Goal: Task Accomplishment & Management: Use online tool/utility

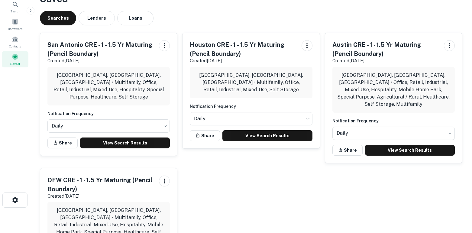
scroll to position [76, 0]
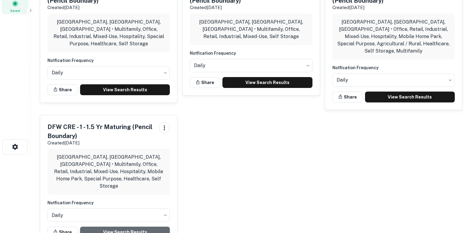
click at [123, 227] on link "View Search Results" at bounding box center [125, 232] width 90 height 11
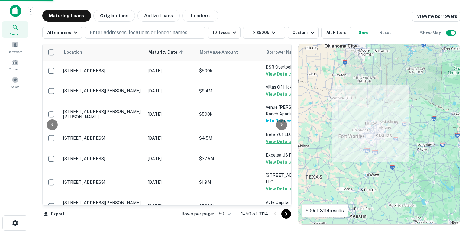
click at [229, 215] on body "Search Borrowers Contacts Saved Maturing Loans Originations Active Loans Lender…" at bounding box center [236, 116] width 472 height 233
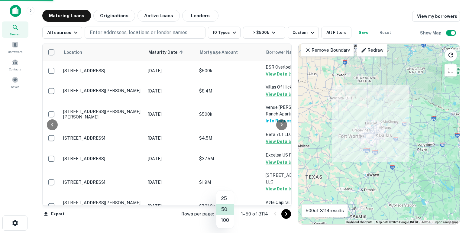
click at [229, 221] on li "100" at bounding box center [225, 220] width 18 height 11
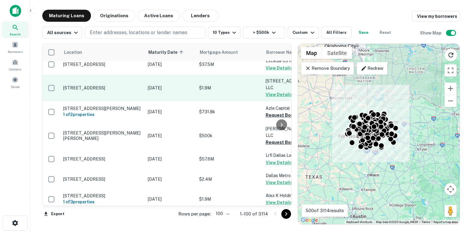
scroll to position [95, 0]
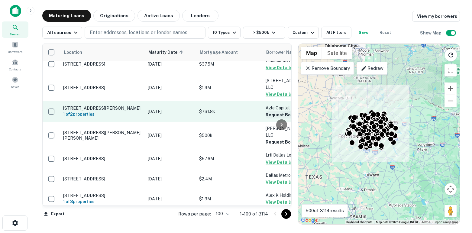
click at [268, 119] on button "Request Borrower Info" at bounding box center [290, 114] width 49 height 7
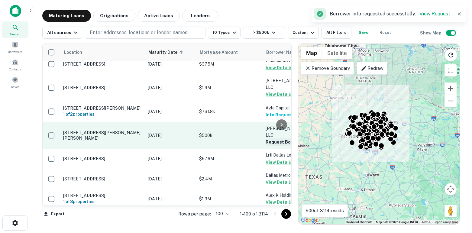
click at [269, 146] on button "Request Borrower Info" at bounding box center [290, 141] width 49 height 7
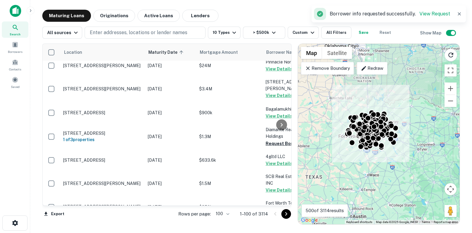
scroll to position [584, 0]
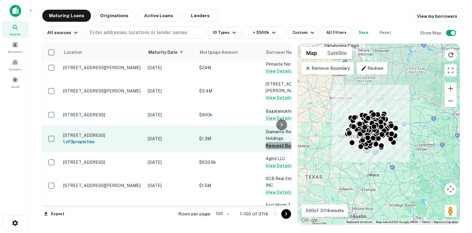
click at [268, 142] on button "Request Borrower Info" at bounding box center [290, 145] width 49 height 7
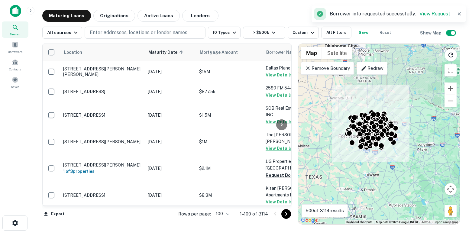
scroll to position [745, 0]
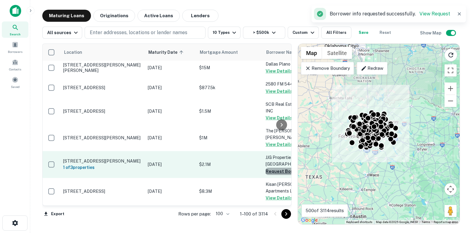
click at [269, 168] on button "Request Borrower Info" at bounding box center [290, 171] width 49 height 7
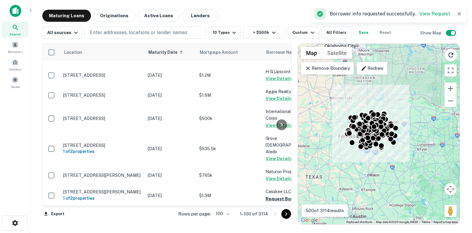
scroll to position [1013, 0]
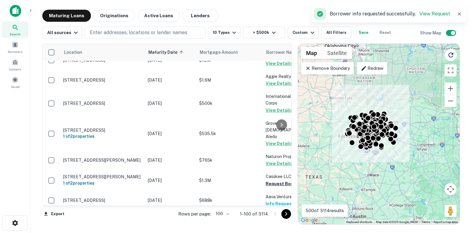
click at [269, 180] on button "Request Borrower Info" at bounding box center [290, 183] width 49 height 7
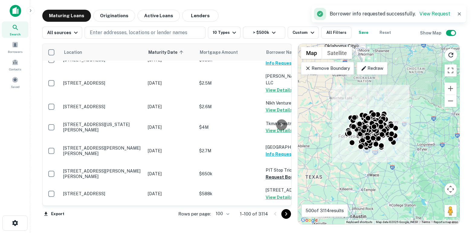
scroll to position [1156, 0]
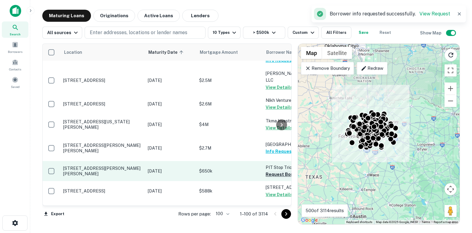
click at [269, 171] on button "Request Borrower Info" at bounding box center [290, 174] width 49 height 7
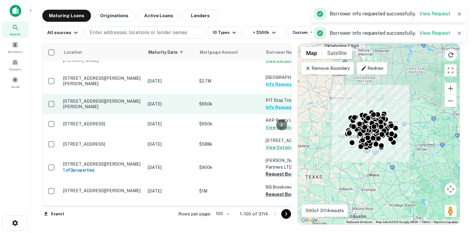
scroll to position [1223, 0]
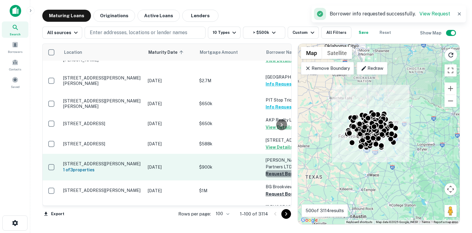
click at [269, 170] on button "Request Borrower Info" at bounding box center [290, 173] width 49 height 7
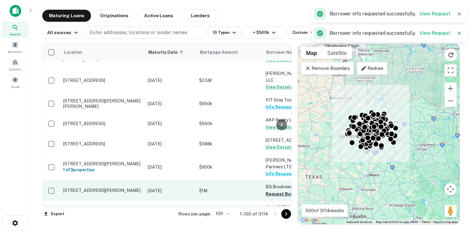
scroll to position [1270, 0]
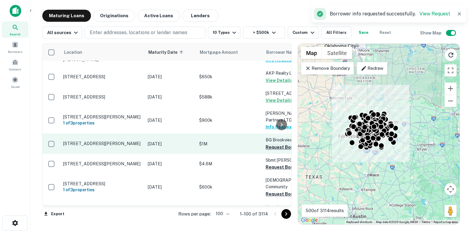
click at [267, 144] on button "Request Borrower Info" at bounding box center [290, 147] width 49 height 7
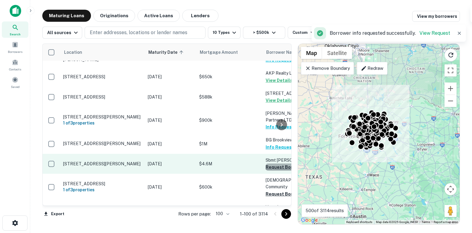
click at [269, 164] on button "Request Borrower Info" at bounding box center [290, 167] width 49 height 7
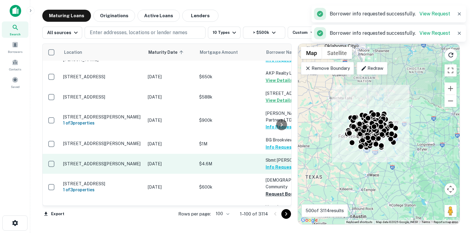
scroll to position [1301, 0]
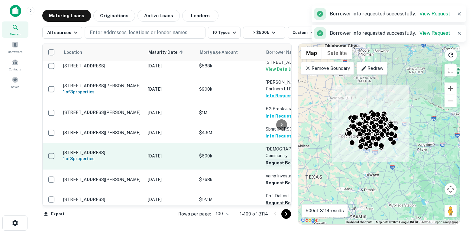
click at [268, 159] on button "Request Borrower Info" at bounding box center [290, 162] width 49 height 7
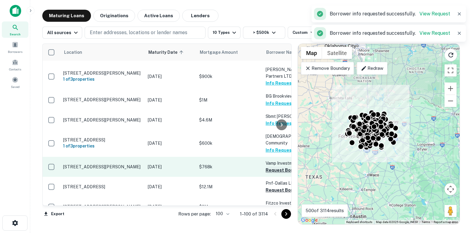
scroll to position [1329, 0]
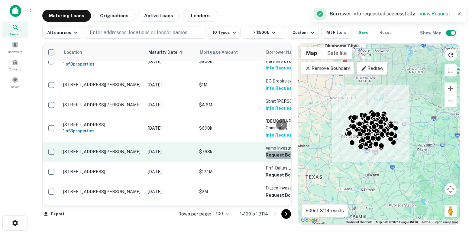
click at [268, 151] on button "Request Borrower Info" at bounding box center [290, 154] width 49 height 7
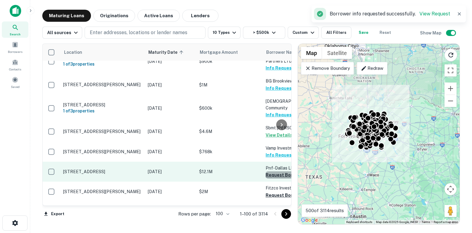
click at [269, 171] on button "Request Borrower Info" at bounding box center [290, 174] width 49 height 7
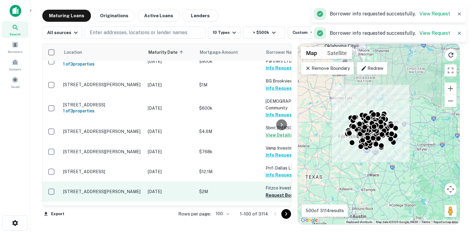
scroll to position [1374, 0]
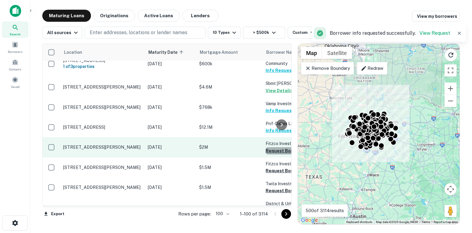
click at [268, 147] on button "Request Borrower Info" at bounding box center [290, 150] width 49 height 7
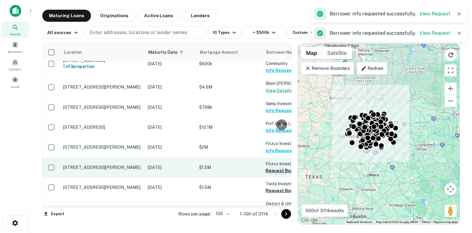
click at [270, 167] on button "Request Borrower Info" at bounding box center [290, 170] width 49 height 7
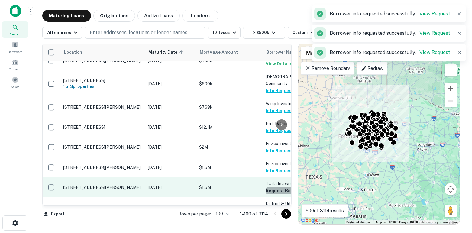
click at [272, 187] on button "Request Borrower Info" at bounding box center [290, 190] width 49 height 7
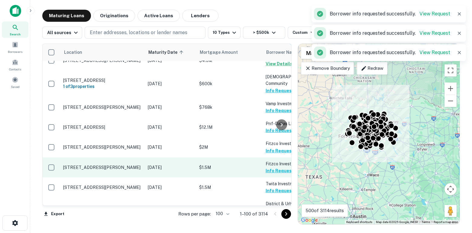
scroll to position [1422, 0]
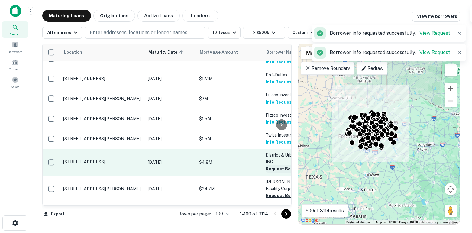
click at [267, 165] on button "Request Borrower Info" at bounding box center [290, 168] width 49 height 7
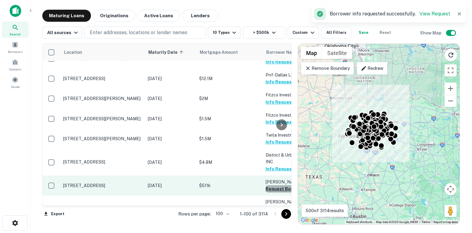
click at [269, 185] on button "Request Borrower Info" at bounding box center [290, 188] width 49 height 7
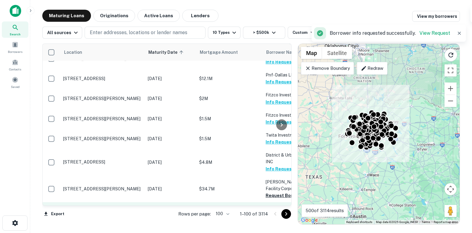
scroll to position [1465, 0]
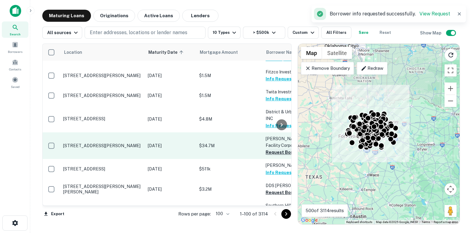
click at [268, 149] on button "Request Borrower Info" at bounding box center [290, 152] width 49 height 7
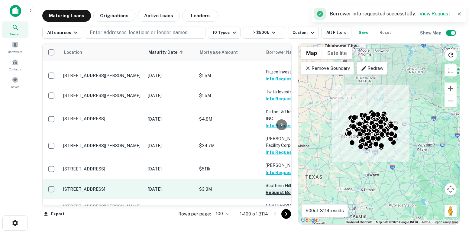
click at [269, 189] on button "Request Borrower Info" at bounding box center [290, 192] width 49 height 7
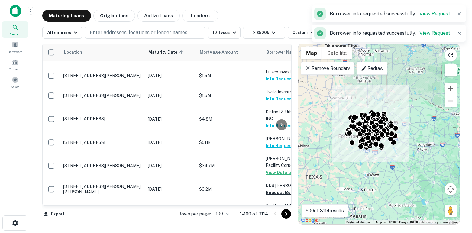
scroll to position [1515, 0]
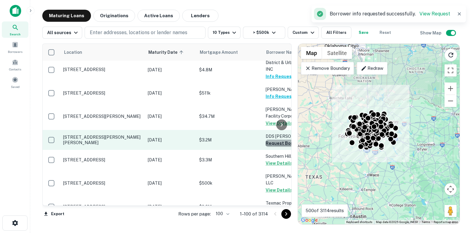
click at [267, 140] on button "Request Borrower Info" at bounding box center [290, 143] width 49 height 7
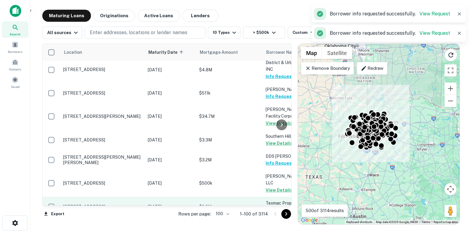
scroll to position [1540, 0]
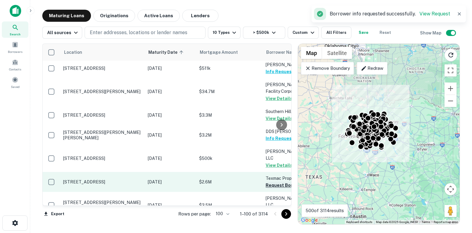
click at [270, 182] on button "Request Borrower Info" at bounding box center [290, 185] width 49 height 7
